Goal: Complete application form: Complete application form

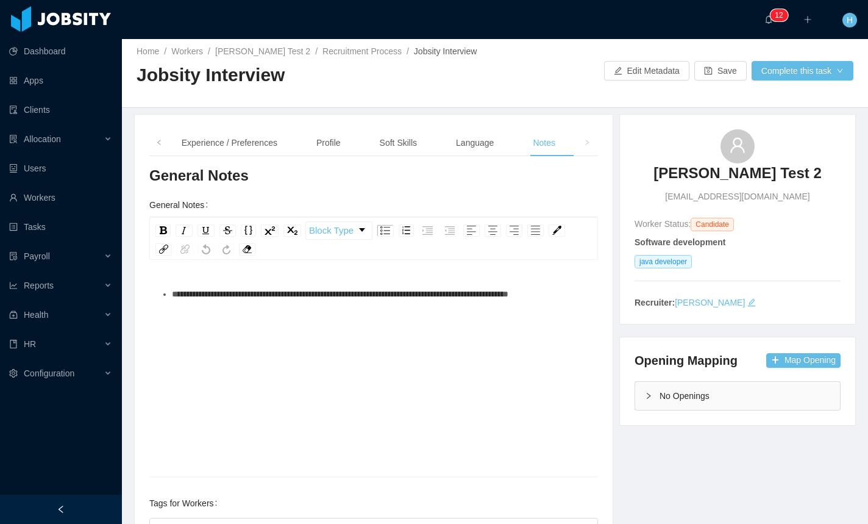
scroll to position [9, 0]
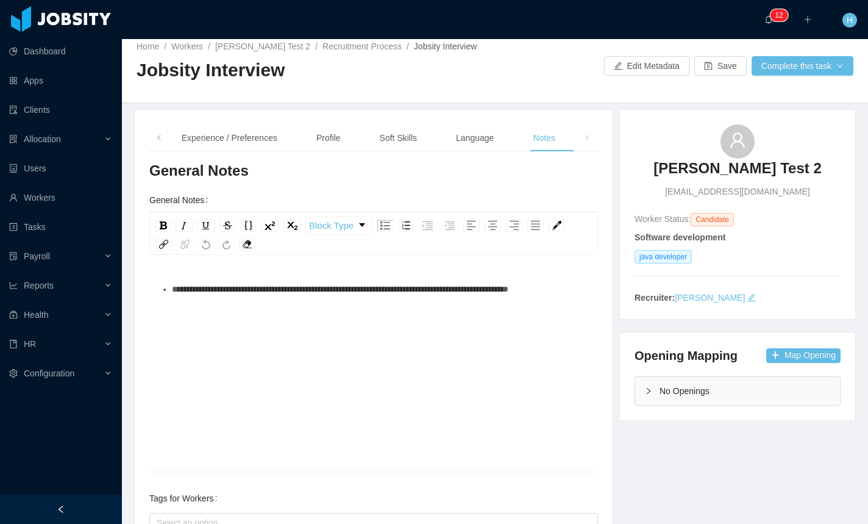
click at [442, 162] on h3 "General Notes" at bounding box center [373, 171] width 449 height 20
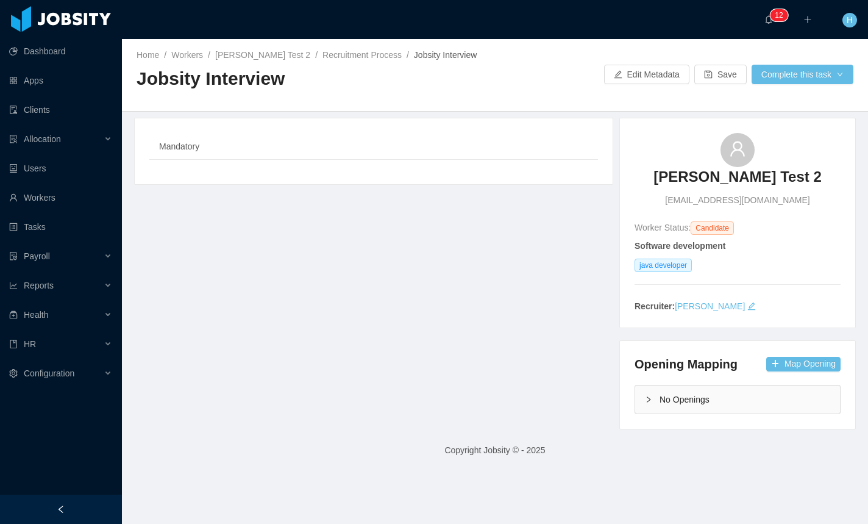
click at [213, 151] on div "Mandatory" at bounding box center [373, 146] width 449 height 27
click at [180, 149] on div "Mandatory" at bounding box center [179, 146] width 60 height 27
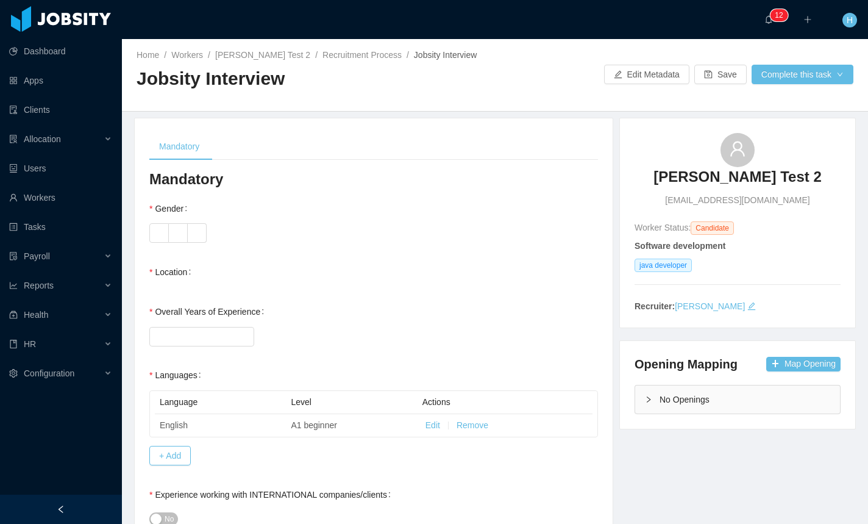
click at [162, 232] on label at bounding box center [159, 233] width 20 height 20
click at [173, 240] on label at bounding box center [178, 233] width 19 height 20
click at [194, 233] on label at bounding box center [197, 233] width 19 height 20
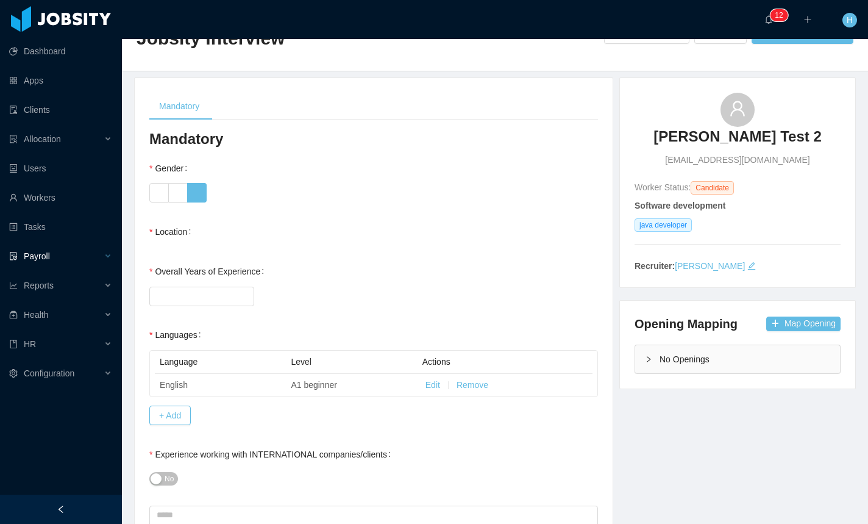
scroll to position [24, 0]
